Goal: Task Accomplishment & Management: Complete application form

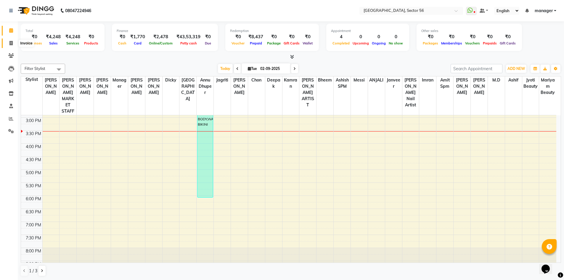
drag, startPoint x: 12, startPoint y: 45, endPoint x: 91, endPoint y: 2, distance: 90.2
click at [12, 45] on icon at bounding box center [10, 43] width 3 height 4
select select "5557"
select select "service"
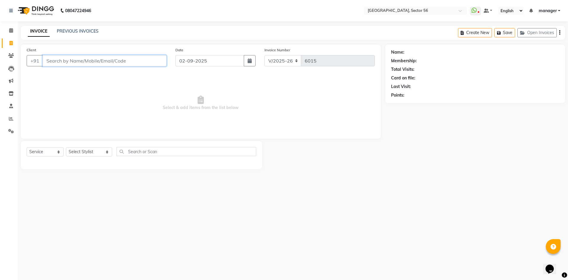
click at [101, 59] on input "Client" at bounding box center [105, 60] width 124 height 11
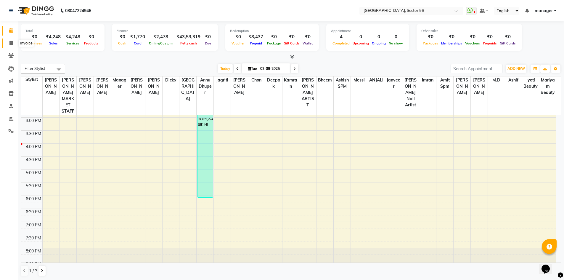
click at [11, 44] on icon at bounding box center [10, 43] width 3 height 4
select select "service"
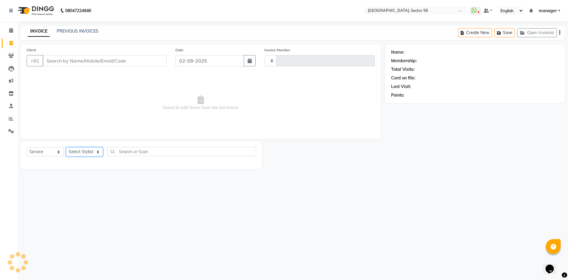
click at [82, 149] on select "Select Stylist" at bounding box center [84, 151] width 37 height 9
type input "6015"
select select "5557"
select select "43516"
click at [66, 147] on select "Select Stylist [PERSON_NAME] [PERSON_NAME] [PERSON_NAME] MARKET STAFF amit amit…" at bounding box center [89, 151] width 46 height 9
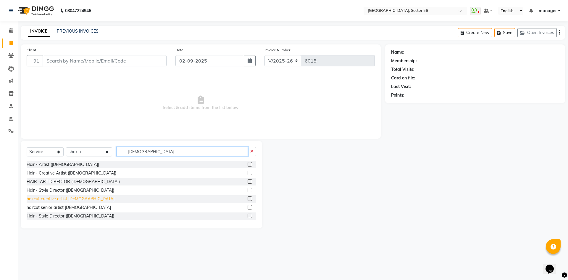
type input "[DEMOGRAPHIC_DATA]"
click at [60, 199] on div "haircut creative artist [DEMOGRAPHIC_DATA]" at bounding box center [71, 199] width 88 height 6
checkbox input "false"
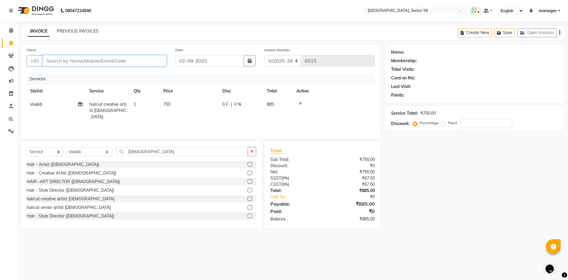
click at [82, 61] on input "Client" at bounding box center [105, 60] width 124 height 11
click at [115, 60] on input "Client" at bounding box center [105, 60] width 124 height 11
type input "8"
type input "0"
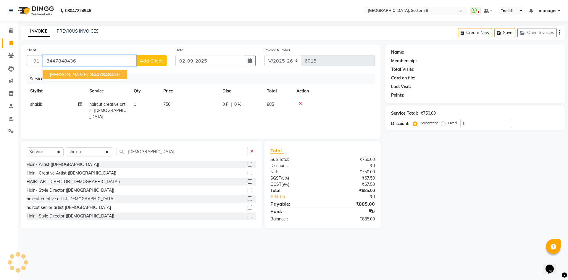
type input "8447848436"
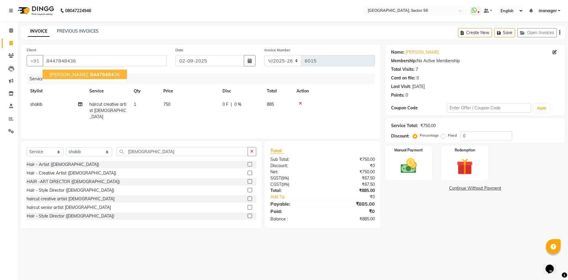
click at [58, 75] on span "[PERSON_NAME]" at bounding box center [69, 74] width 38 height 6
click at [416, 171] on img at bounding box center [409, 166] width 28 height 20
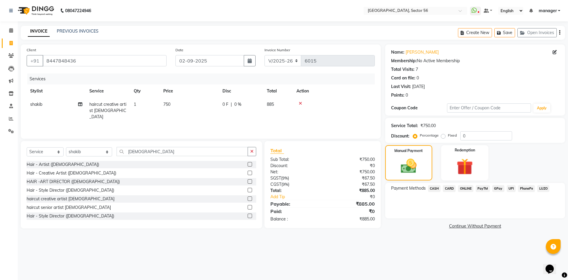
click at [498, 187] on span "GPay" at bounding box center [498, 188] width 12 height 7
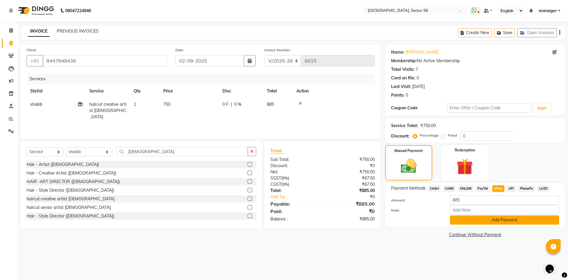
click at [494, 220] on button "Add Payment" at bounding box center [504, 219] width 109 height 9
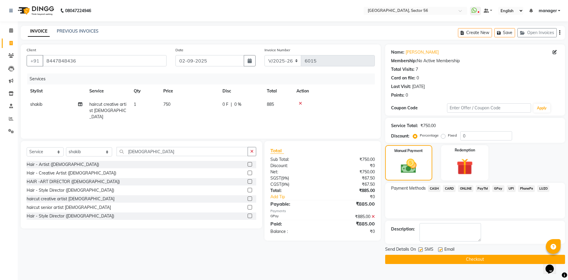
click at [440, 257] on button "Checkout" at bounding box center [475, 259] width 180 height 9
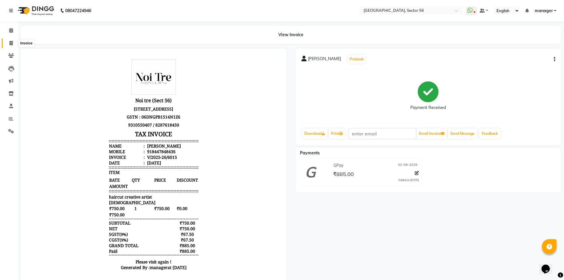
click at [12, 43] on icon at bounding box center [10, 43] width 3 height 4
select select "service"
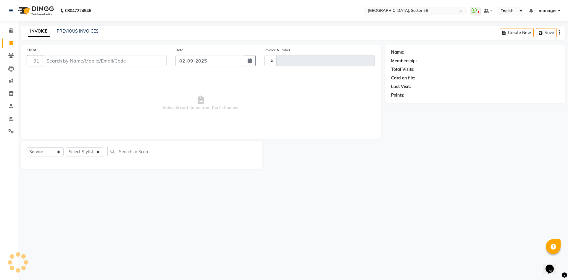
type input "6016"
select select "5557"
click at [65, 62] on input "Client" at bounding box center [105, 60] width 124 height 11
click at [98, 64] on input "Client" at bounding box center [105, 60] width 124 height 11
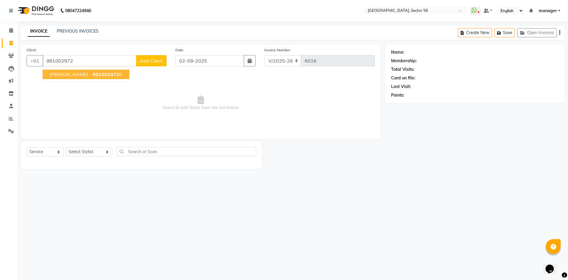
click at [93, 75] on span "981002972" at bounding box center [106, 74] width 27 height 6
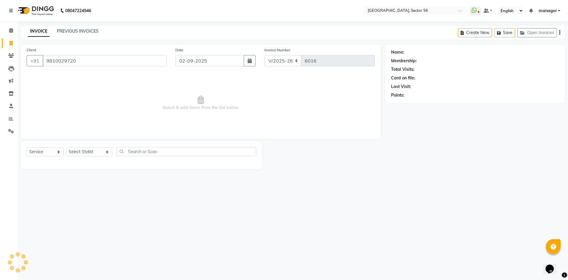
type input "9810029720"
click at [555, 50] on div "Name: [PERSON_NAME] . Membership: No Active Membership Total Visits: 29 Card on…" at bounding box center [475, 72] width 168 height 51
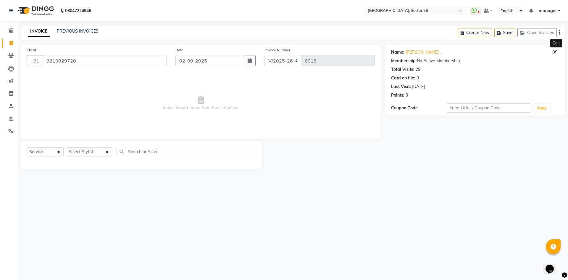
click at [555, 52] on icon at bounding box center [555, 52] width 4 height 4
select select "[DEMOGRAPHIC_DATA]"
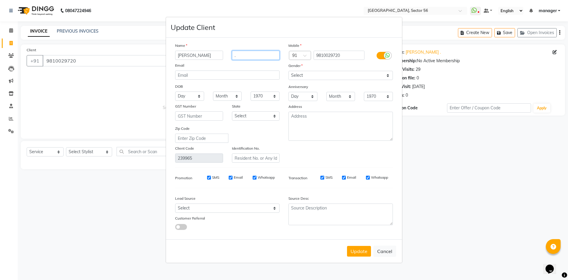
click at [250, 55] on input "." at bounding box center [256, 55] width 48 height 9
type input "annu"
click at [363, 253] on button "Update" at bounding box center [359, 251] width 24 height 11
select select
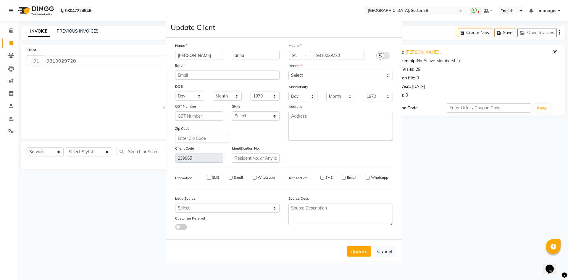
select select
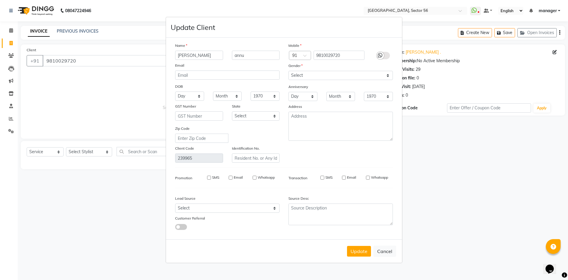
checkbox input "false"
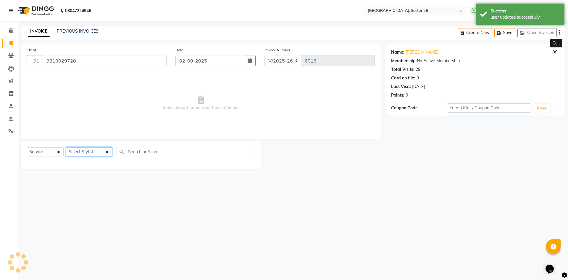
click at [85, 152] on select "Select Stylist [PERSON_NAME] [PERSON_NAME] [PERSON_NAME] MARKET STAFF amit amit…" at bounding box center [89, 151] width 46 height 9
select select "43518"
click at [66, 147] on select "Select Stylist [PERSON_NAME] [PERSON_NAME] [PERSON_NAME] MARKET STAFF amit amit…" at bounding box center [89, 151] width 46 height 9
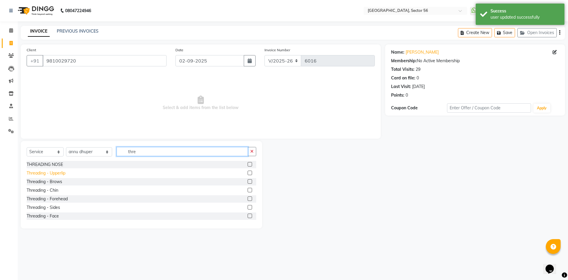
type input "thre"
click at [54, 173] on div "Threading - Upperlip" at bounding box center [46, 173] width 39 height 6
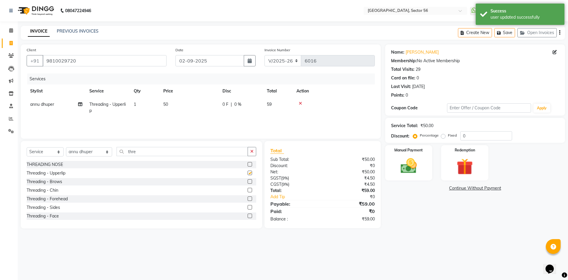
checkbox input "false"
click at [55, 181] on div "Threading - Brows" at bounding box center [45, 181] width 36 height 6
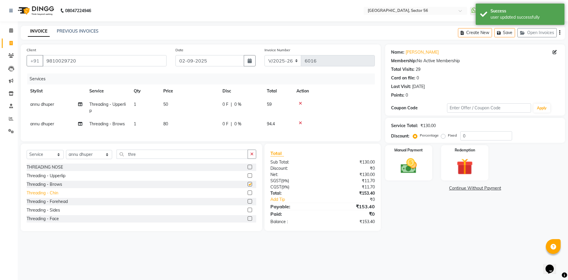
checkbox input "false"
click at [58, 204] on div "Threading - Forehead" at bounding box center [47, 201] width 41 height 6
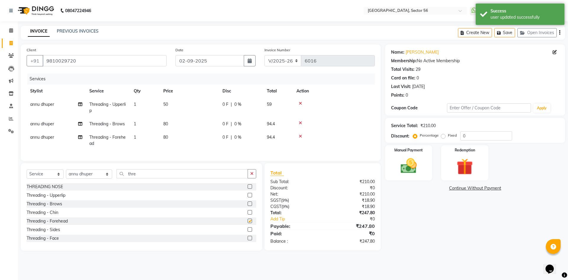
checkbox input "false"
drag, startPoint x: 468, startPoint y: 137, endPoint x: 443, endPoint y: 139, distance: 25.3
click at [443, 139] on div "Percentage Fixed 0" at bounding box center [463, 135] width 98 height 9
type input "10"
click at [416, 156] on img at bounding box center [409, 166] width 28 height 20
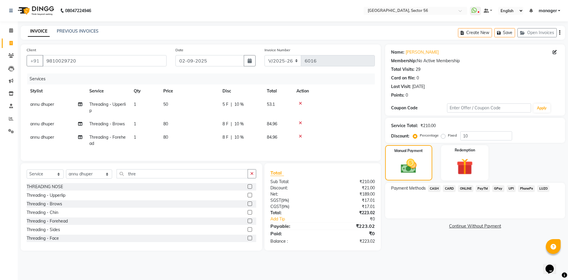
click at [495, 186] on span "GPay" at bounding box center [498, 188] width 12 height 7
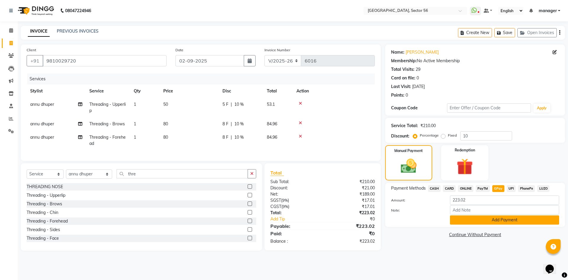
click at [510, 219] on button "Add Payment" at bounding box center [504, 219] width 109 height 9
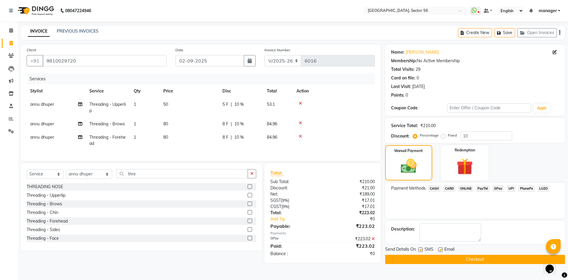
click at [489, 259] on button "Checkout" at bounding box center [475, 259] width 180 height 9
